Goal: Task Accomplishment & Management: Complete application form

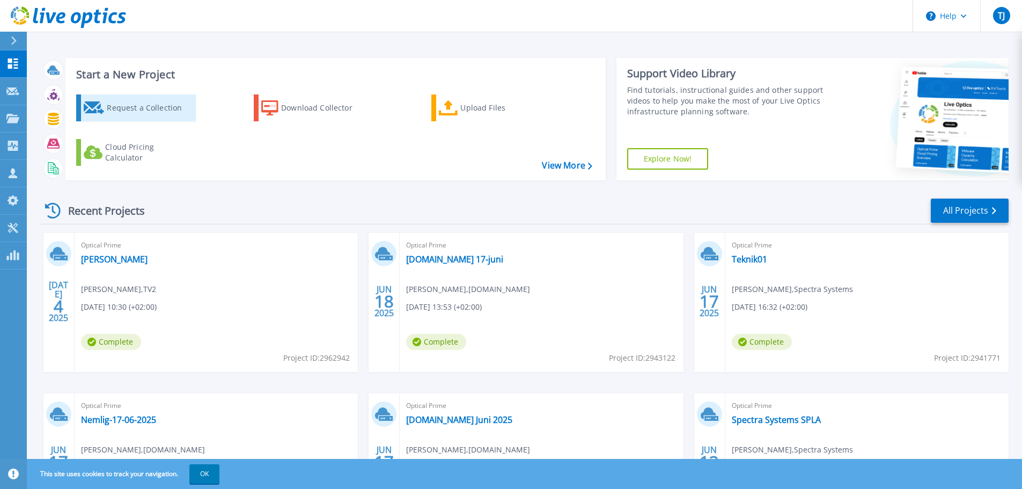
click at [102, 97] on link "Request a Collection" at bounding box center [136, 107] width 120 height 27
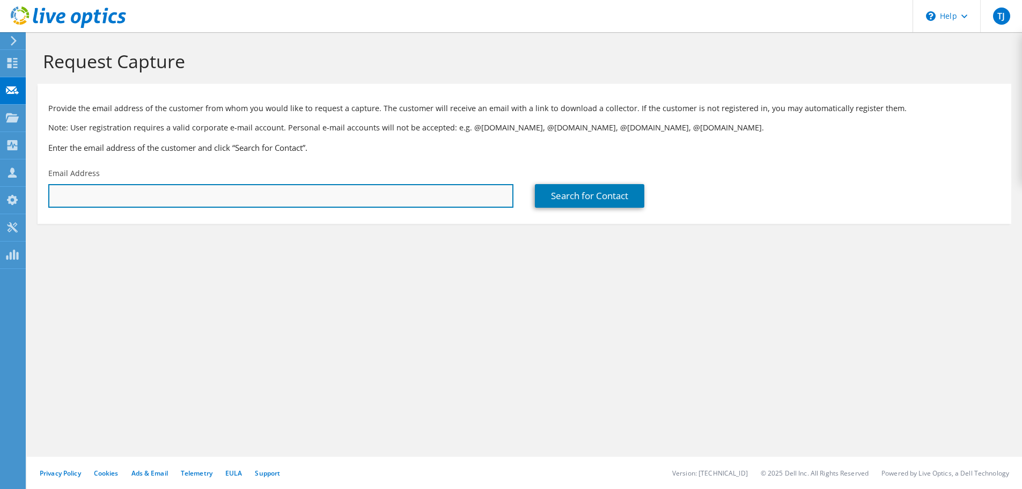
click at [218, 197] on input "text" at bounding box center [280, 196] width 465 height 24
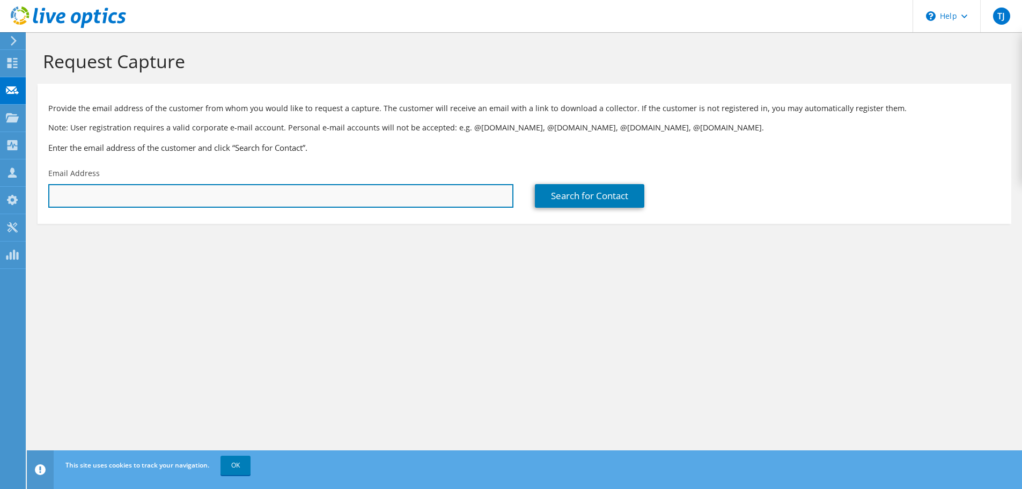
paste input "lfn@cj-holding.dk"
type input "lfn@cj-holding.dk"
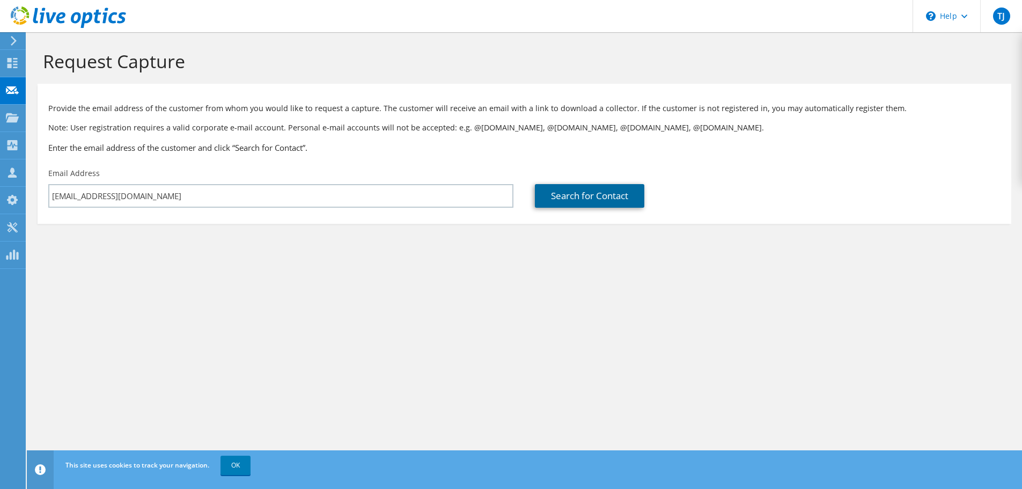
click at [563, 198] on link "Search for Contact" at bounding box center [589, 196] width 109 height 24
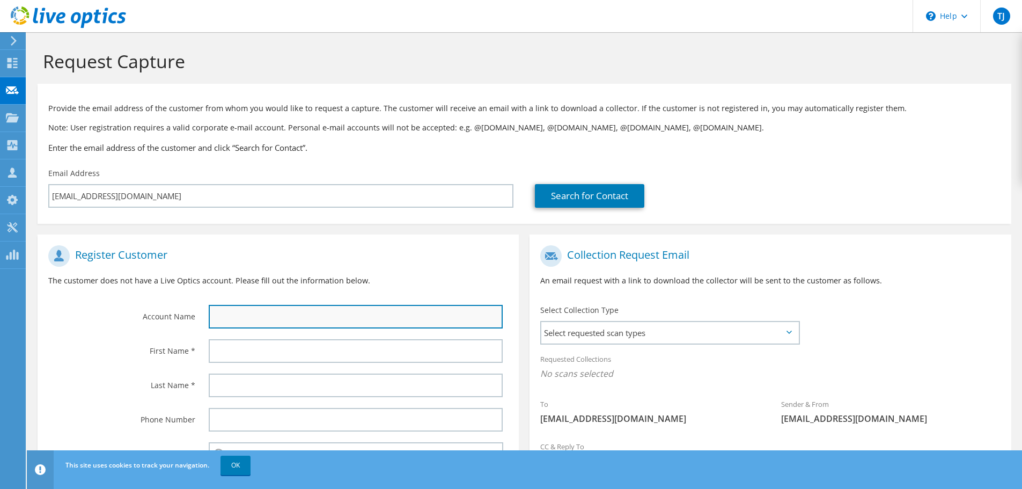
drag, startPoint x: 275, startPoint y: 315, endPoint x: 299, endPoint y: 309, distance: 25.0
click at [276, 315] on input "text" at bounding box center [356, 317] width 294 height 24
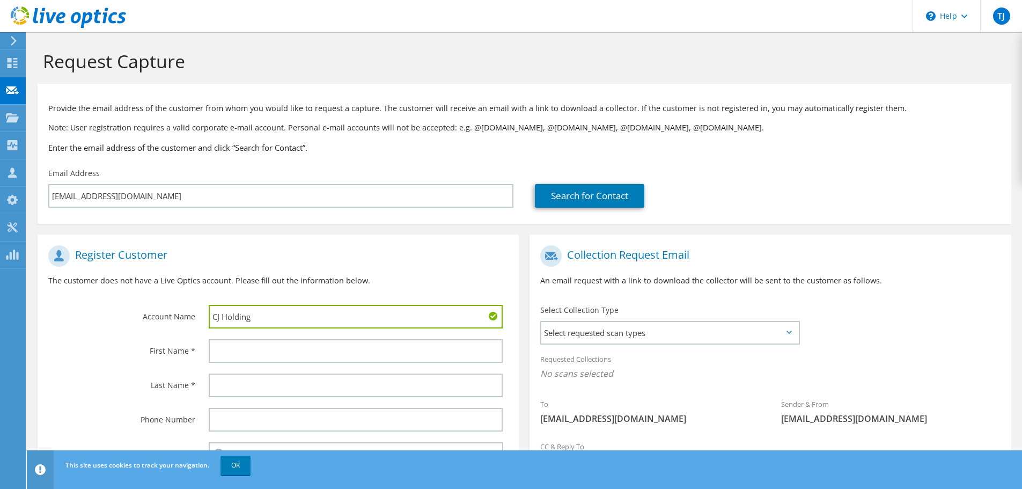
type input "CJ Holding"
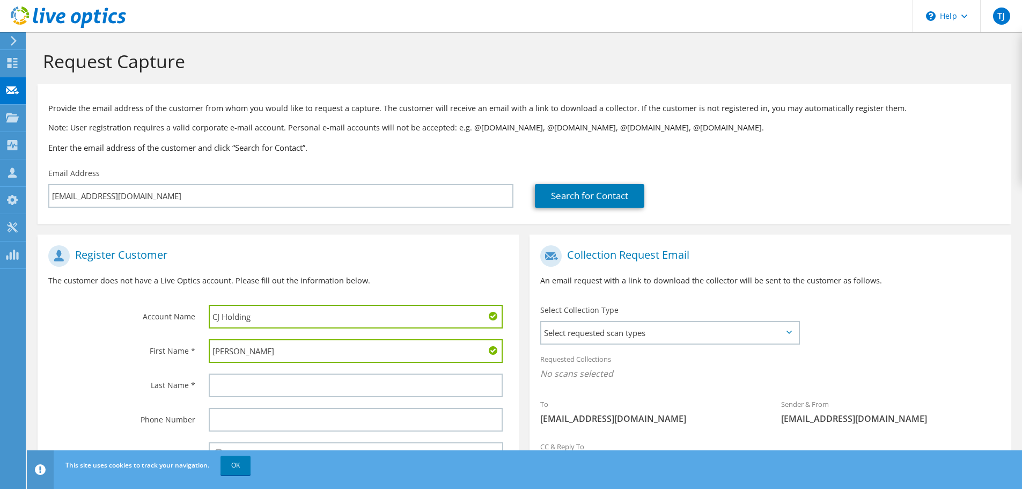
type input "Lars Frede"
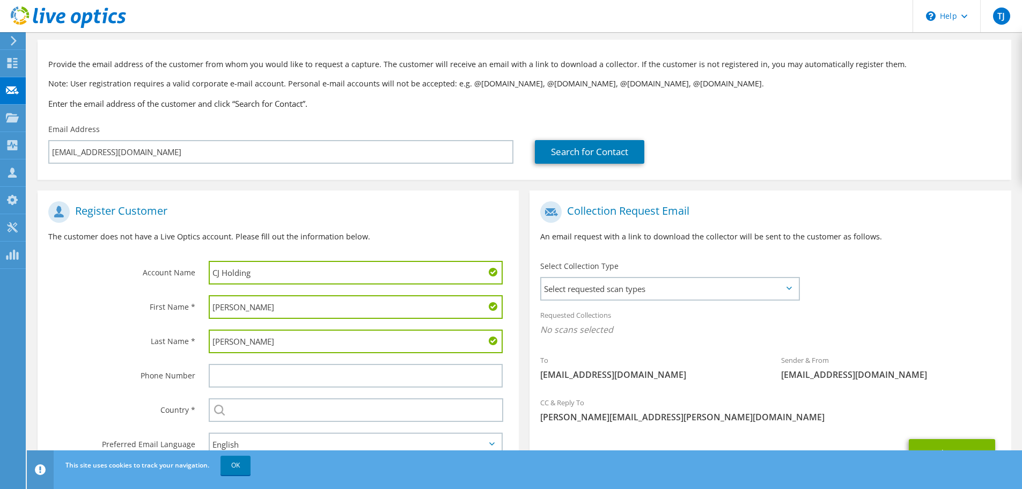
scroll to position [98, 0]
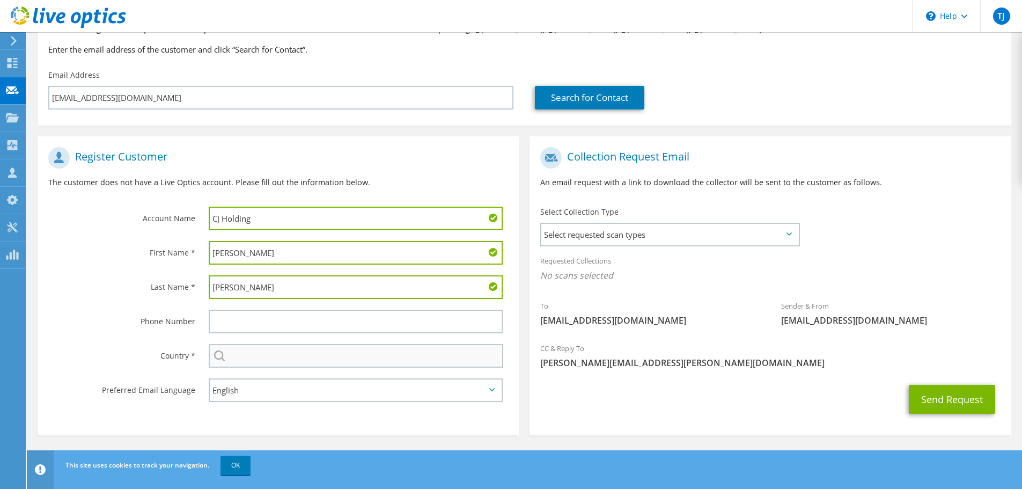
type input "Nielsen"
click at [315, 356] on input "text" at bounding box center [356, 356] width 295 height 24
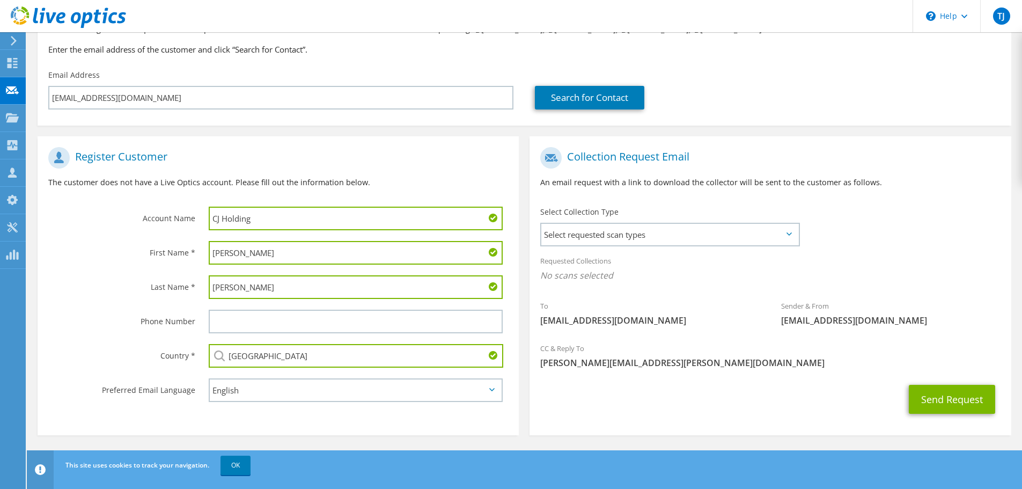
type input "Denmark"
click at [563, 240] on span "Select requested scan types" at bounding box center [669, 234] width 257 height 21
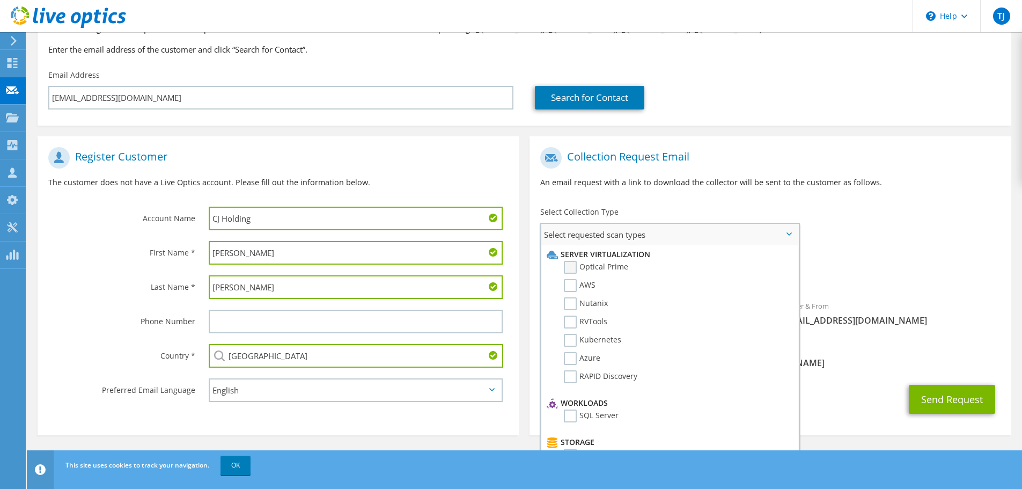
click at [568, 265] on label "Optical Prime" at bounding box center [596, 267] width 64 height 13
click at [0, 0] on input "Optical Prime" at bounding box center [0, 0] width 0 height 0
click at [793, 233] on span "Select requested scan types" at bounding box center [669, 234] width 257 height 21
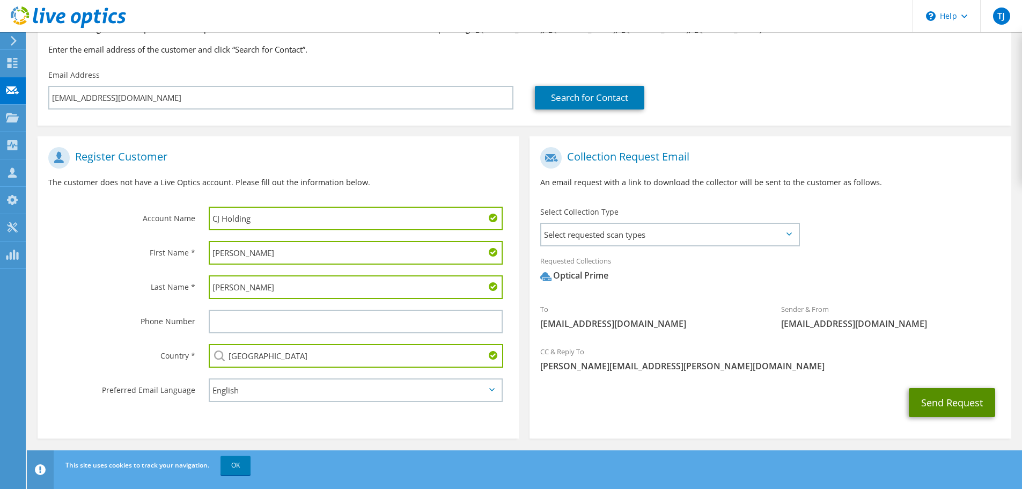
click at [950, 408] on button "Send Request" at bounding box center [952, 402] width 86 height 29
